Goal: Information Seeking & Learning: Learn about a topic

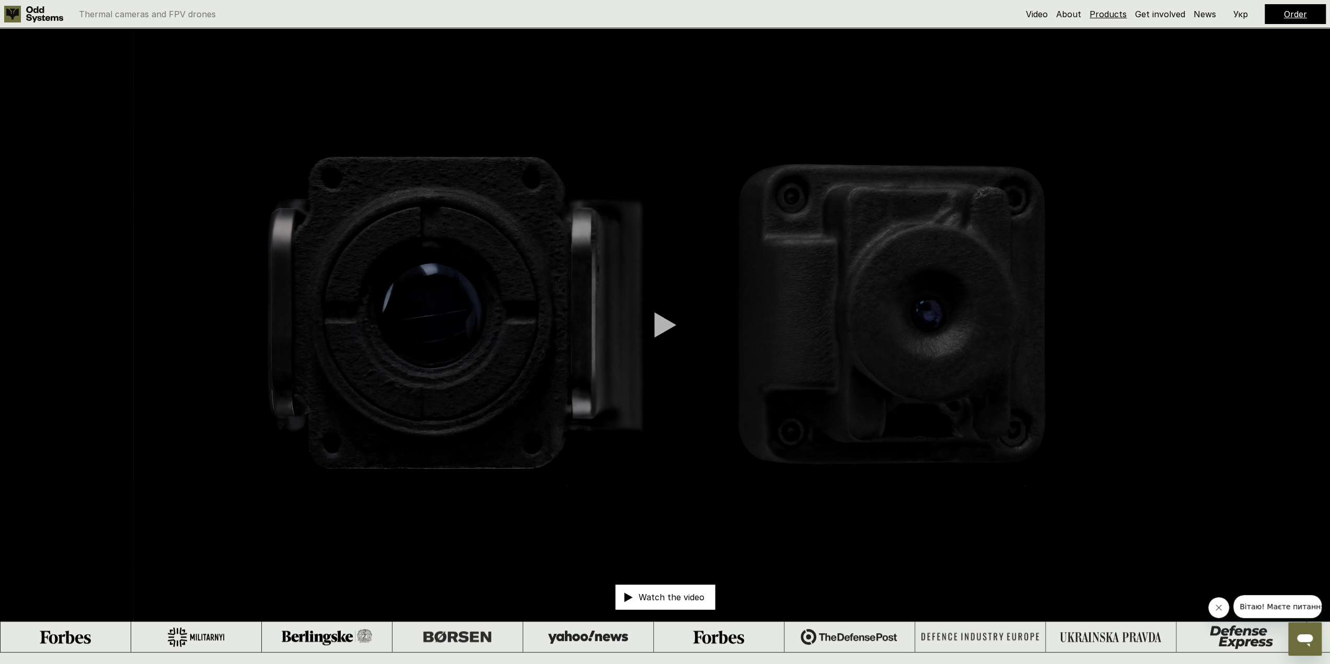
click at [1103, 11] on link "Products" at bounding box center [1108, 14] width 37 height 10
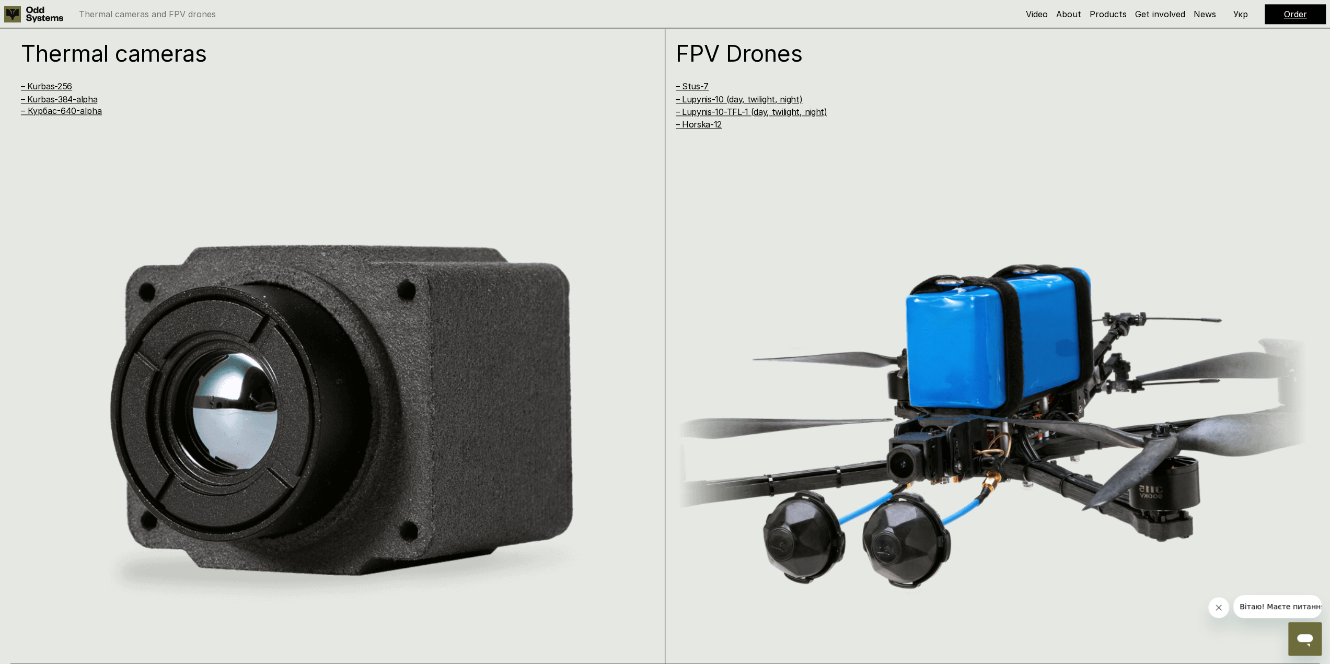
scroll to position [1317, 0]
click at [91, 113] on link "– Курбас-640-alpha" at bounding box center [61, 111] width 81 height 10
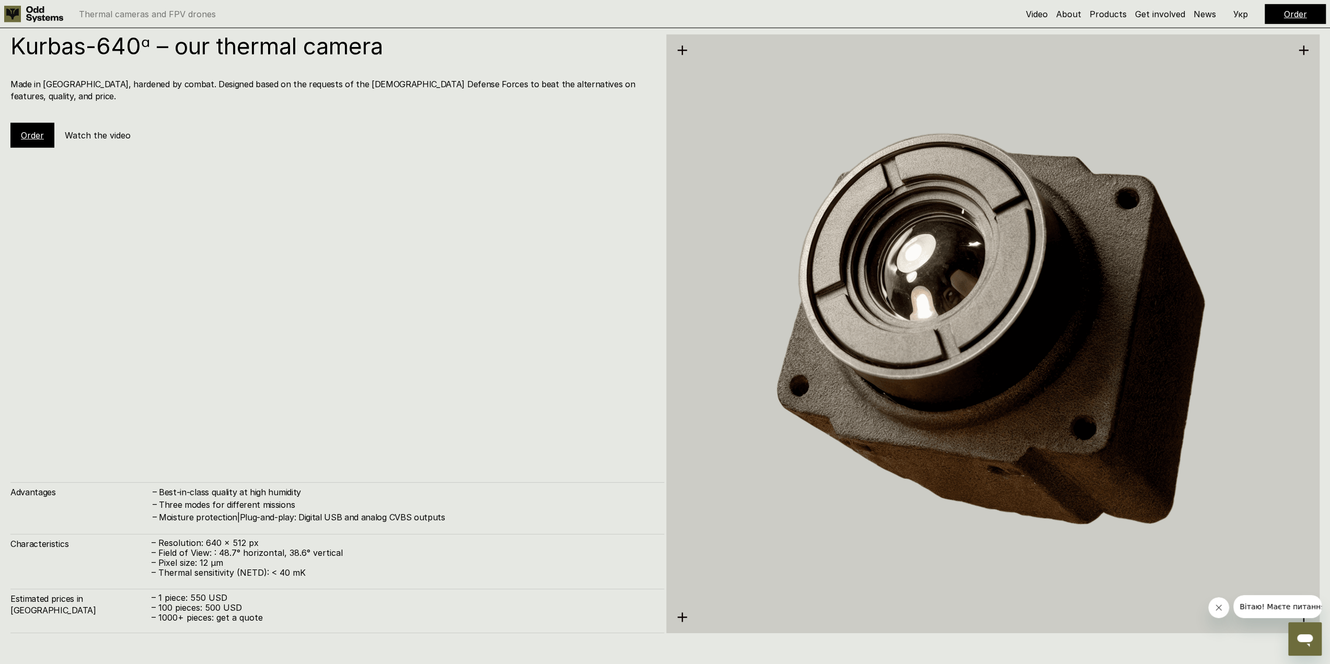
scroll to position [3310, 0]
click at [1263, 601] on button "Вітаю! Маєте питання?" at bounding box center [1284, 606] width 102 height 23
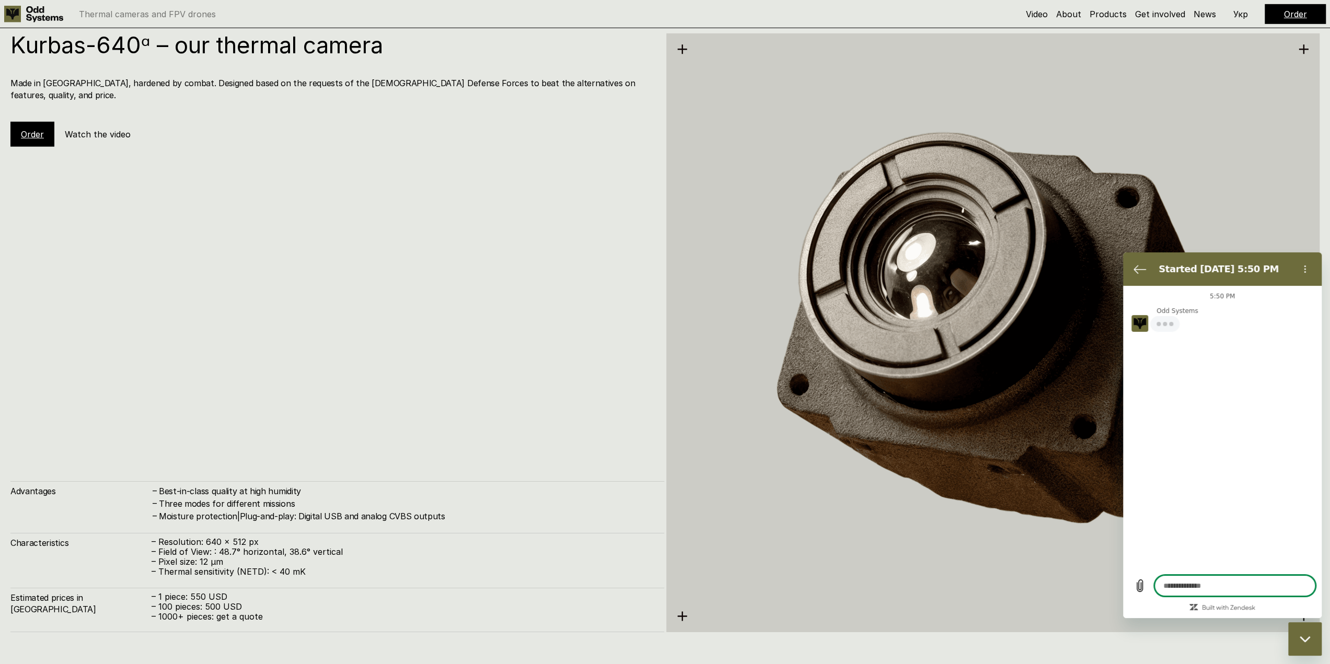
click at [1020, 414] on img at bounding box center [993, 333] width 654 height 672
type textarea "*"
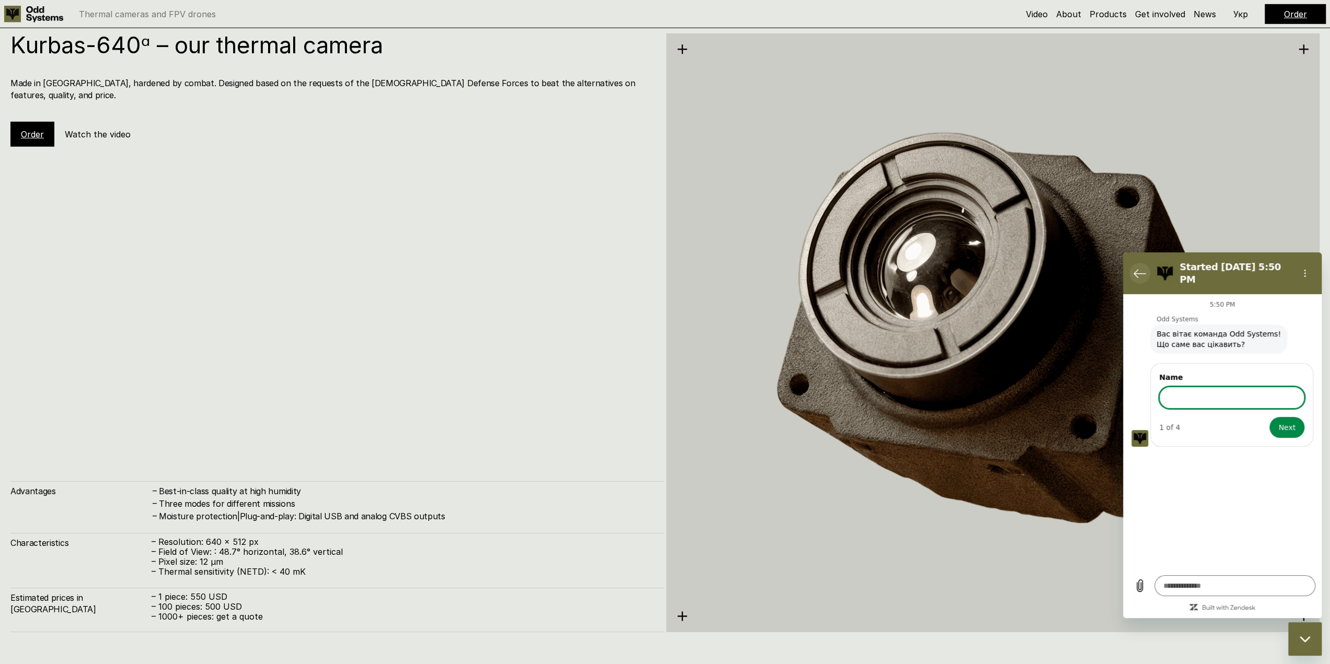
click at [1143, 271] on icon "Back to the conversation list" at bounding box center [1140, 273] width 13 height 13
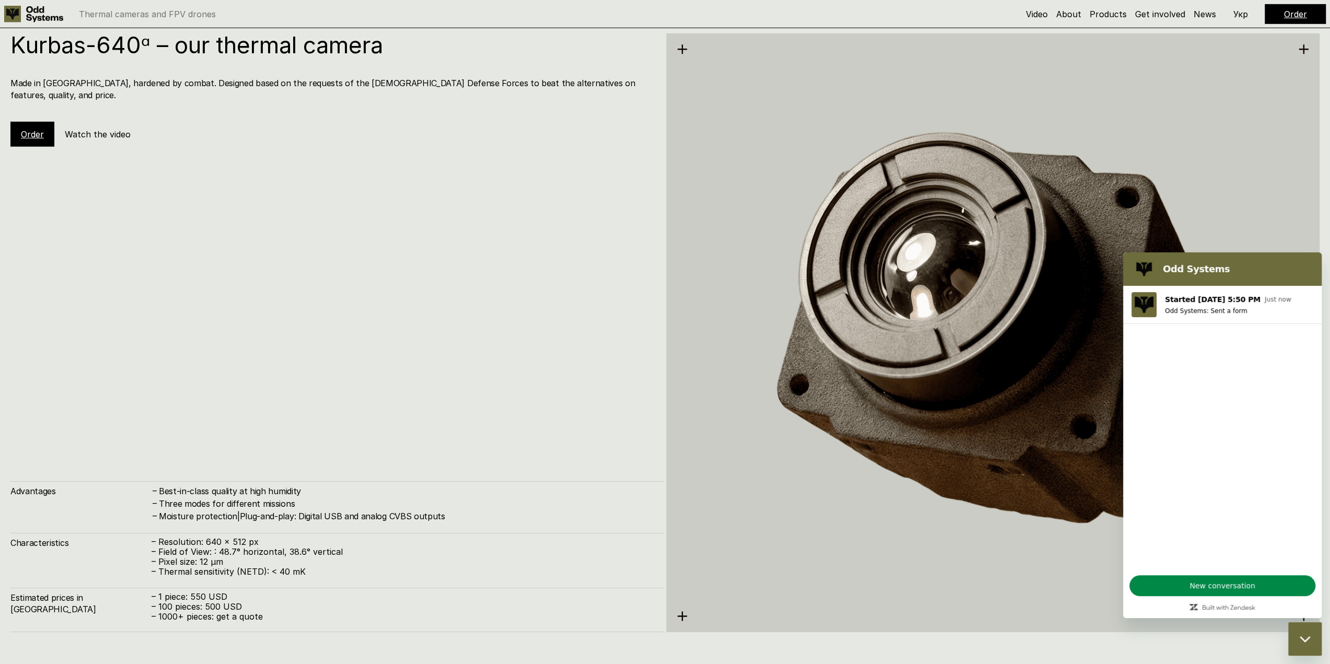
click at [33, 129] on h5 "Order" at bounding box center [32, 134] width 23 height 11
click at [30, 129] on link "Order" at bounding box center [32, 134] width 23 height 10
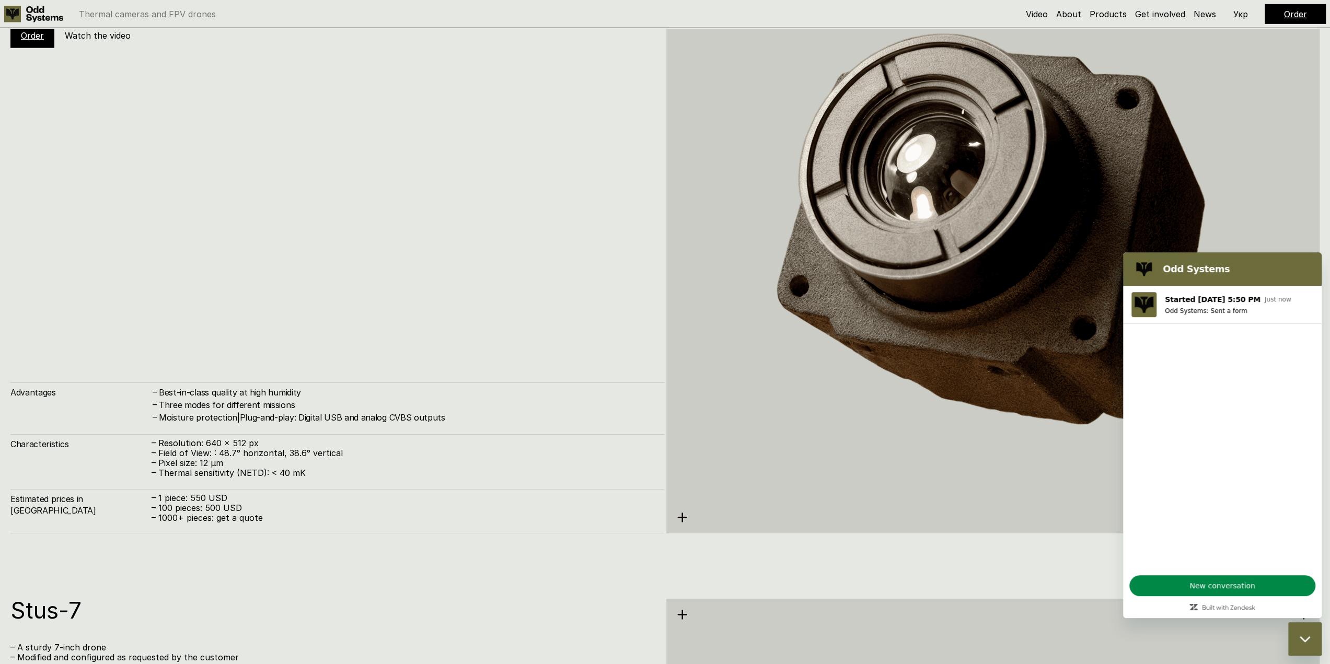
scroll to position [3310, 0]
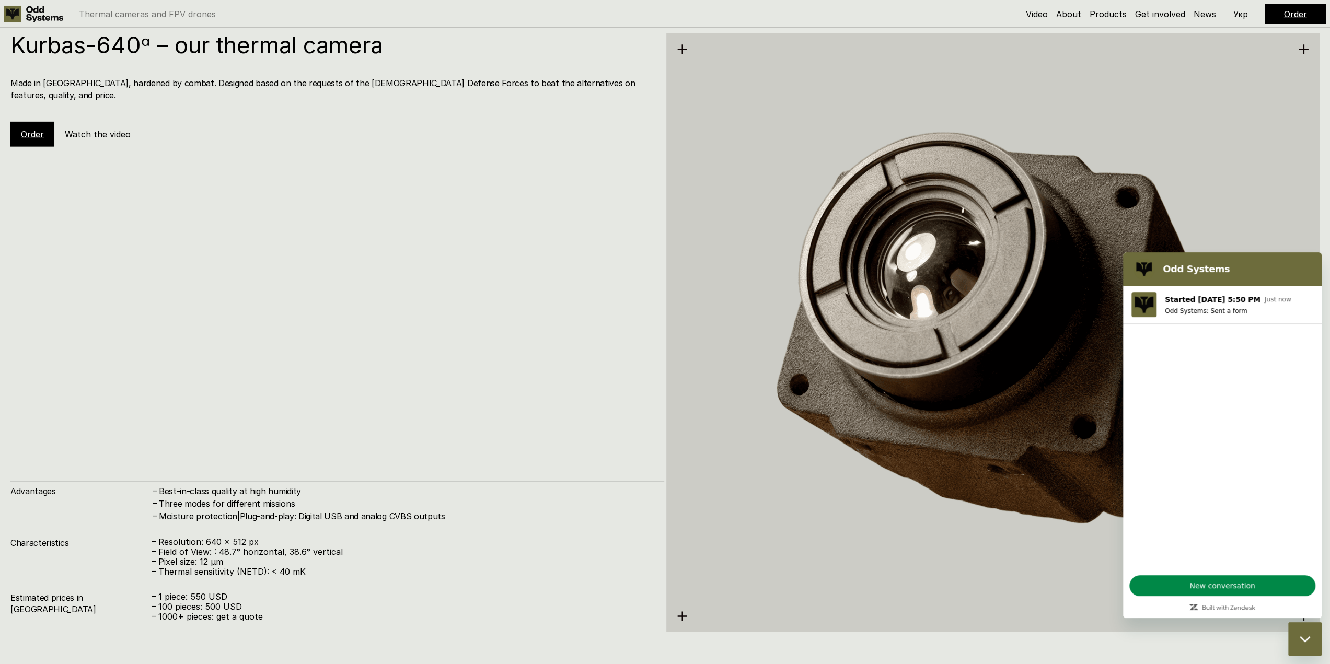
click at [1307, 639] on icon "Close messaging window" at bounding box center [1304, 639] width 10 height 6
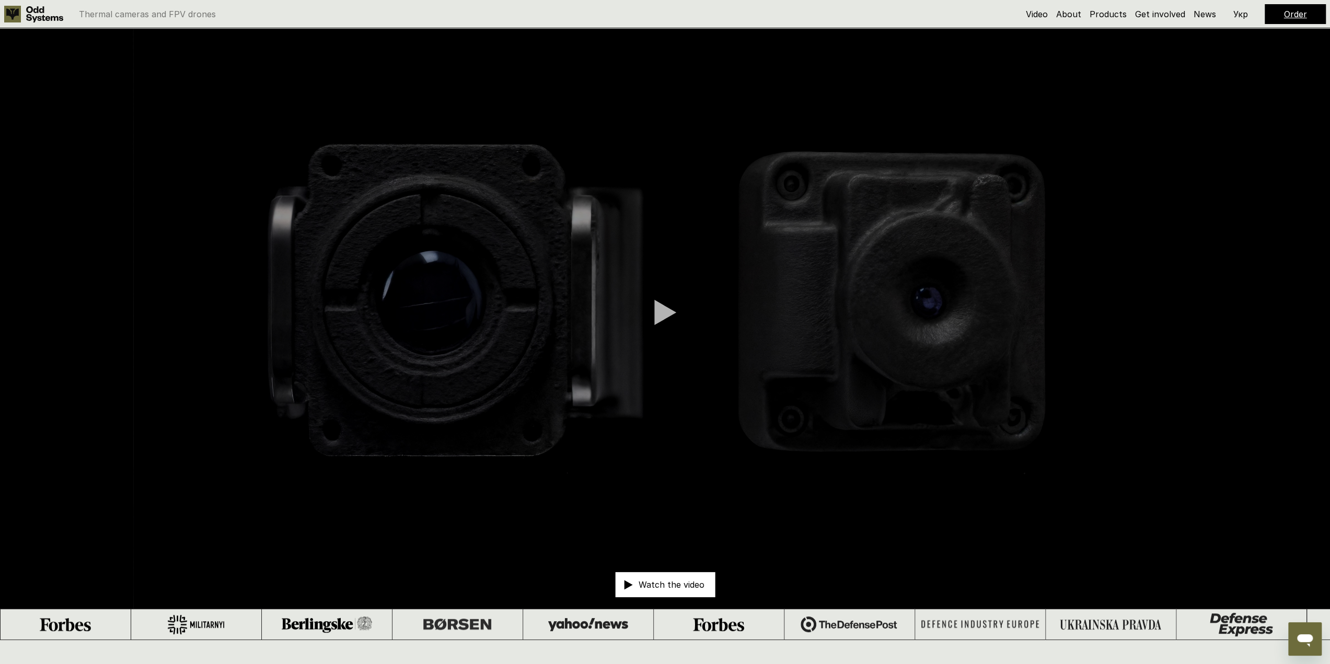
scroll to position [0, 0]
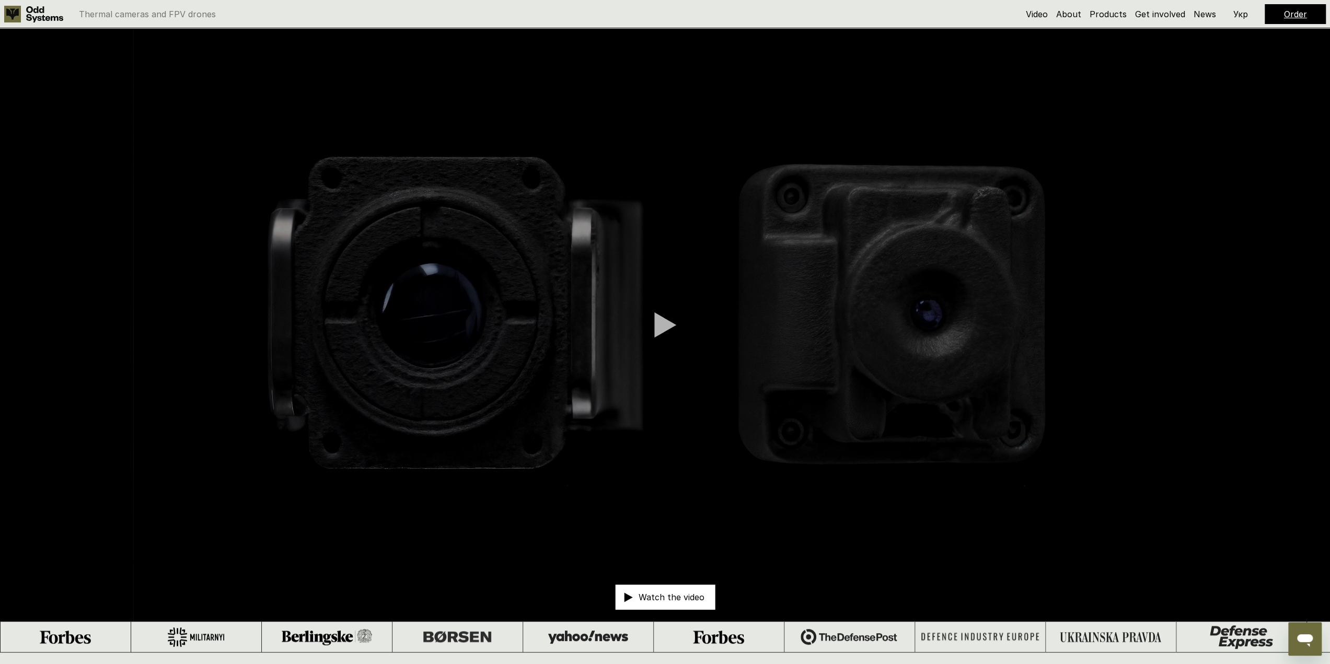
click at [100, 15] on p "Thermal cameras and FPV drones" at bounding box center [147, 14] width 137 height 8
click at [176, 16] on p "Thermal cameras and FPV drones" at bounding box center [147, 14] width 137 height 8
click at [111, 17] on p "Thermal cameras and FPV drones" at bounding box center [147, 14] width 137 height 8
click at [1242, 13] on p "Укр" at bounding box center [1240, 14] width 15 height 8
click at [1245, 17] on p "Eng" at bounding box center [1240, 14] width 15 height 8
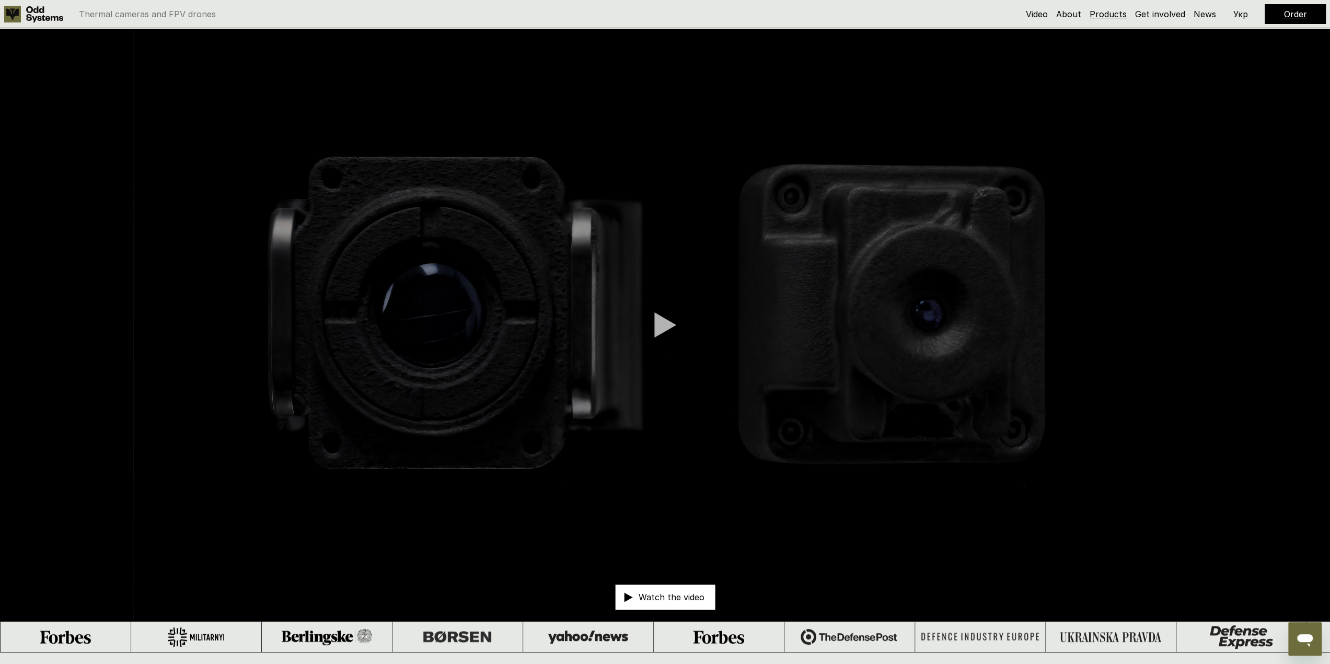
click at [1100, 15] on link "Products" at bounding box center [1108, 14] width 37 height 10
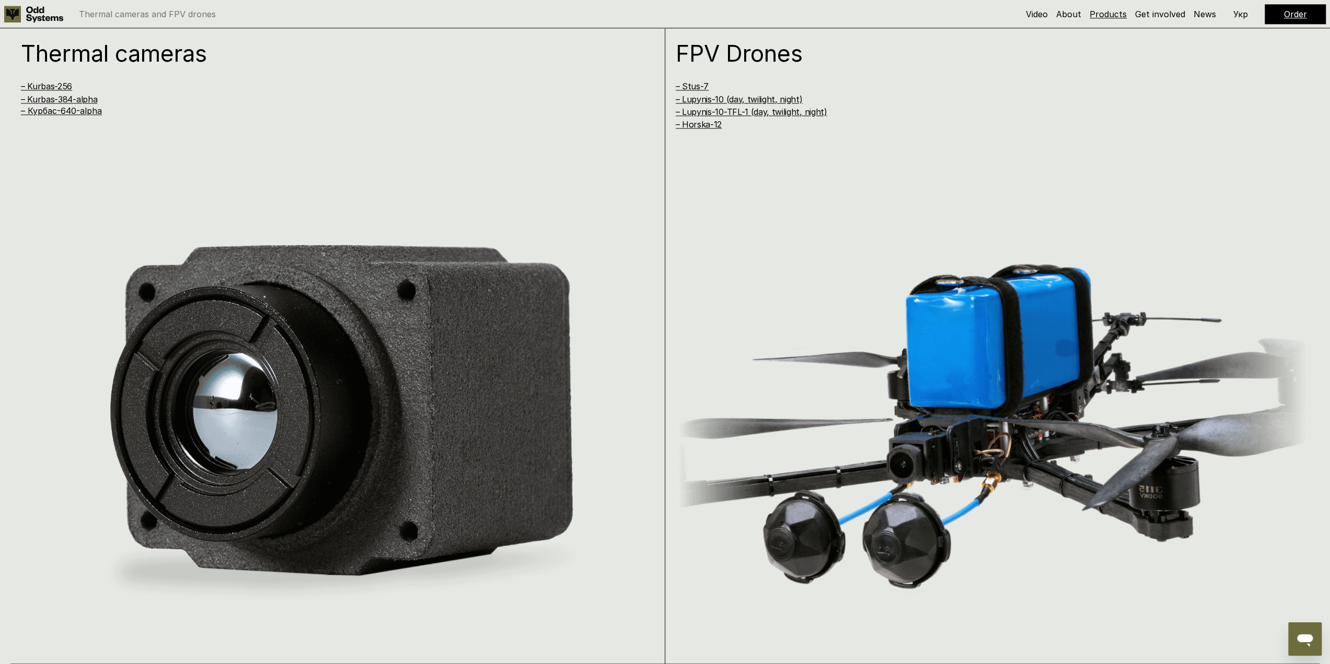
scroll to position [1317, 0]
click at [1151, 11] on link "Get involved" at bounding box center [1160, 14] width 50 height 10
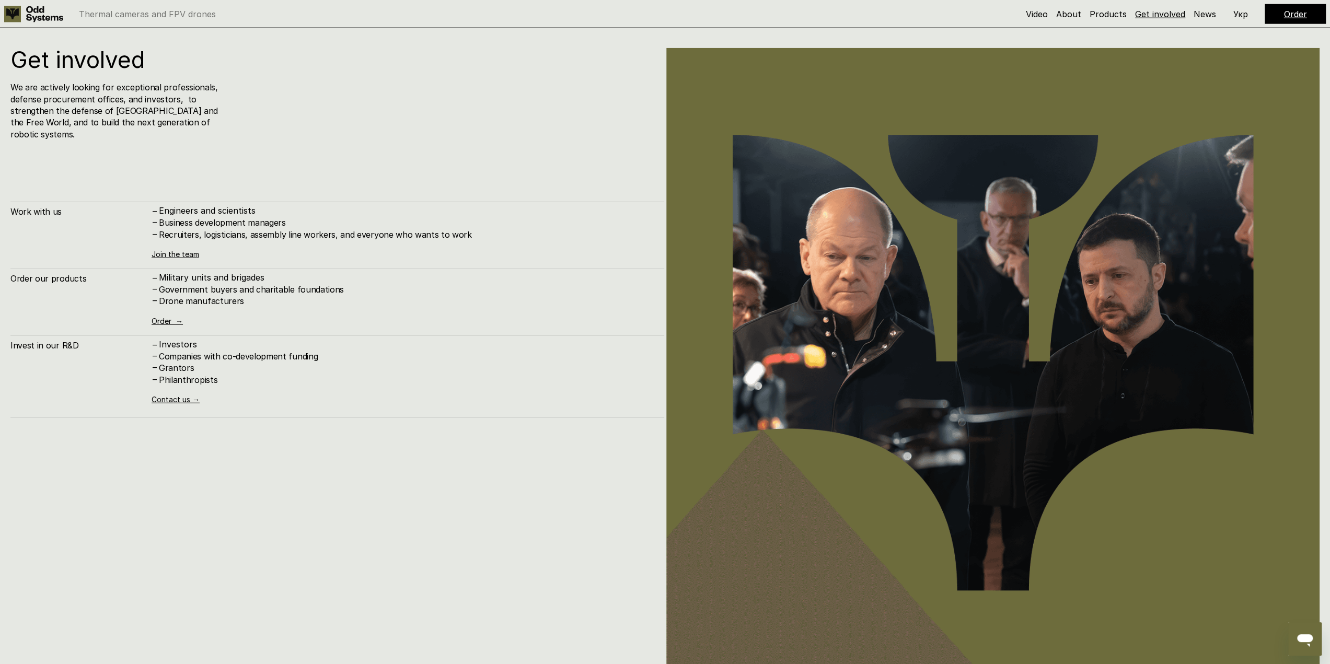
scroll to position [6633, 0]
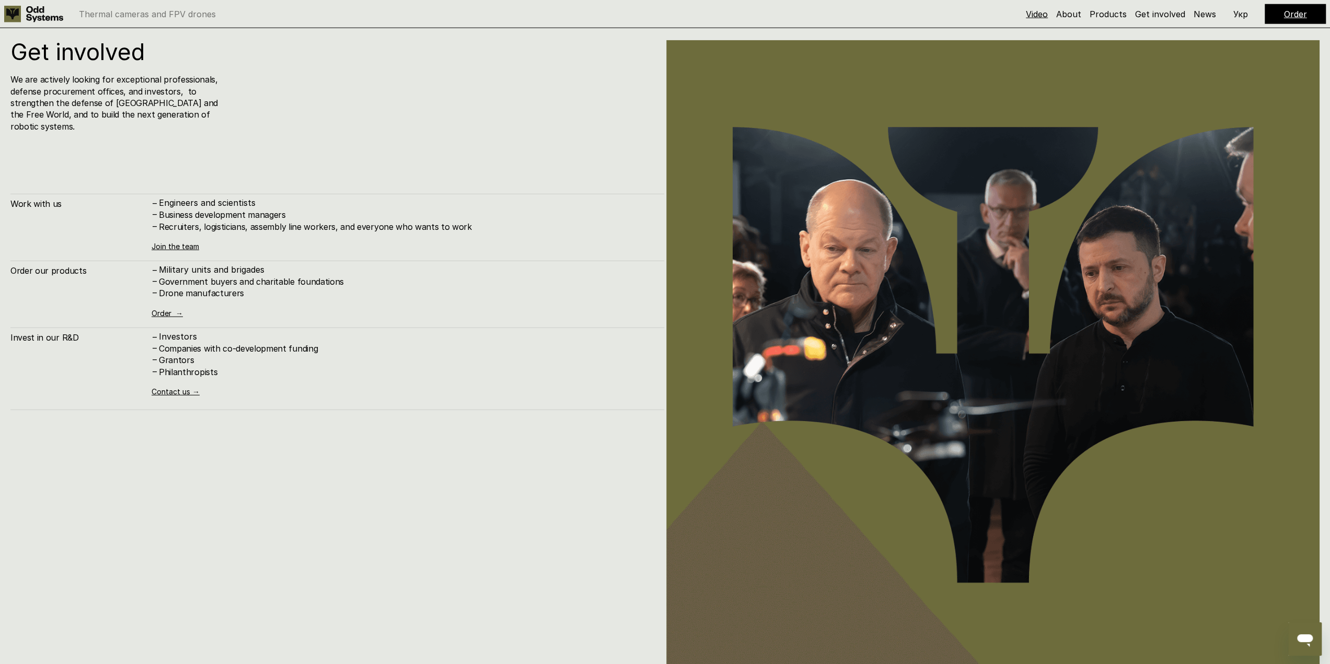
click at [1044, 16] on link "Video" at bounding box center [1037, 14] width 22 height 10
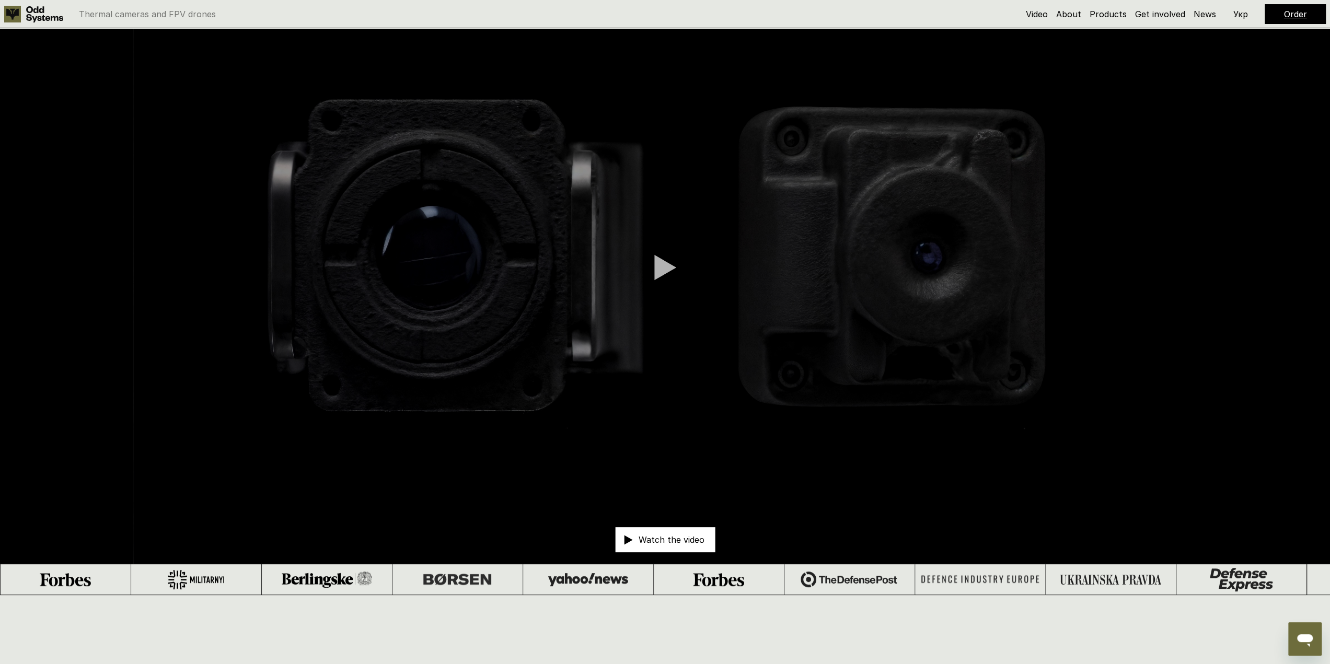
scroll to position [28, 0]
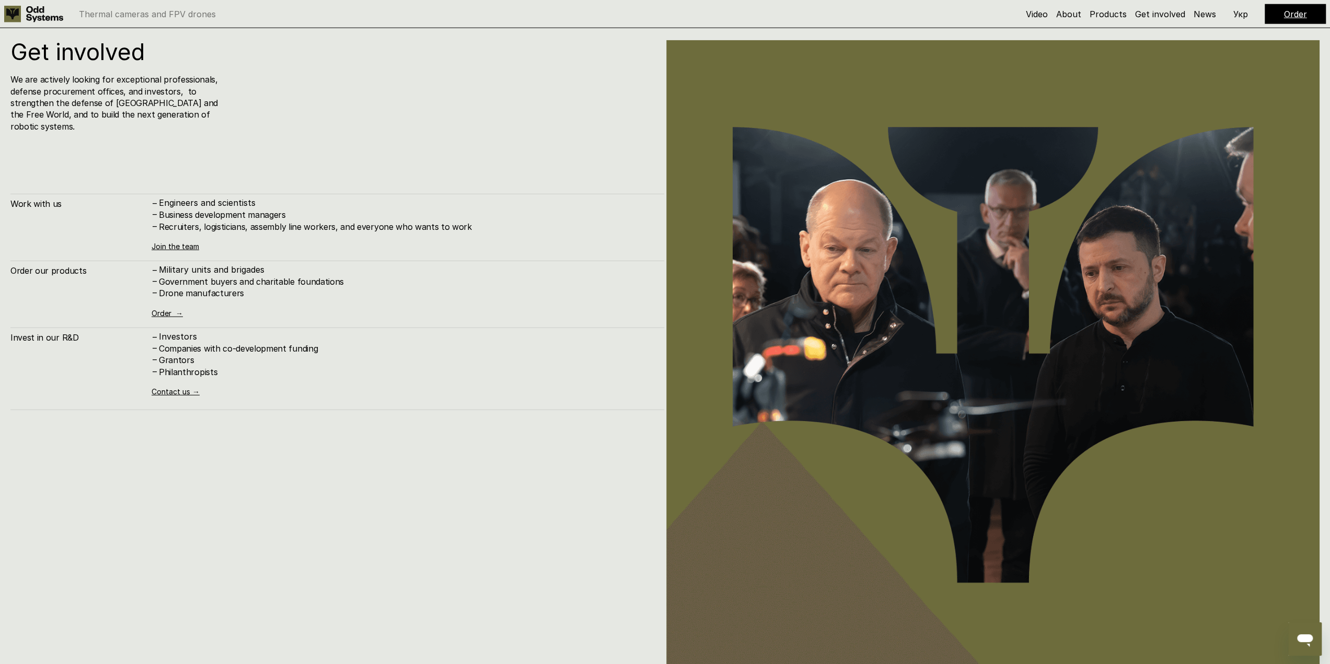
scroll to position [1317, 0]
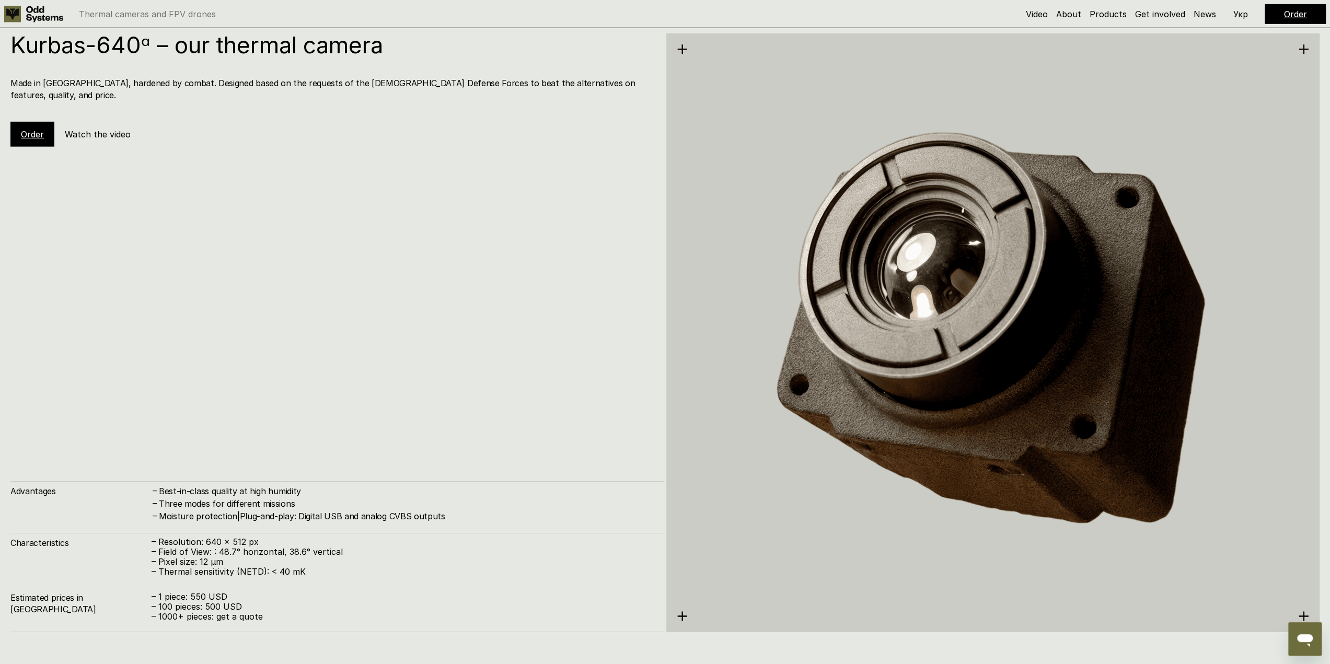
scroll to position [1317, 0]
